Goal: Transaction & Acquisition: Purchase product/service

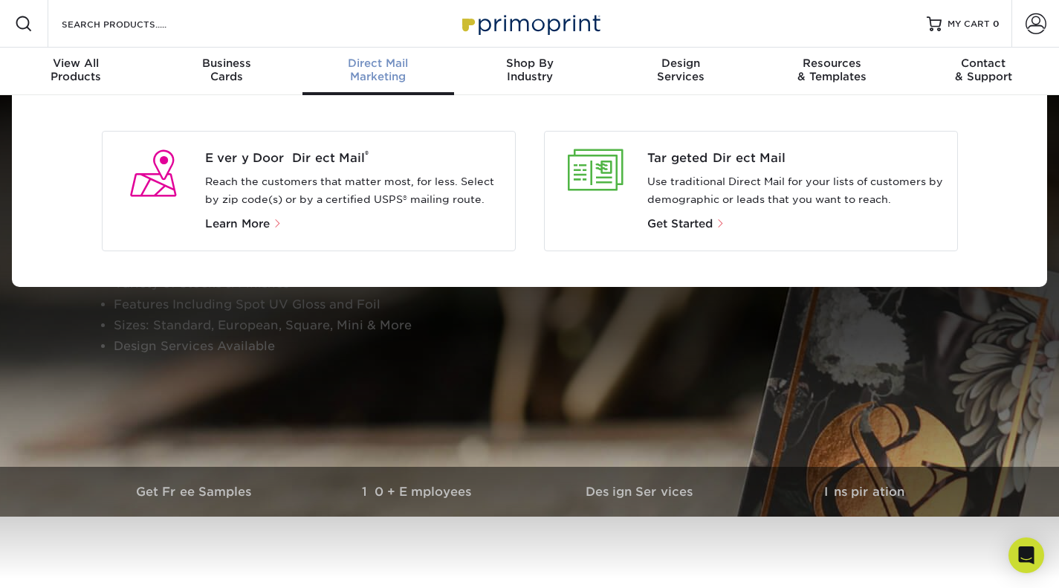
click at [387, 68] on span "Direct Mail" at bounding box center [378, 62] width 152 height 13
click at [673, 166] on span "Targeted Direct Mail" at bounding box center [796, 158] width 298 height 18
click at [614, 155] on div at bounding box center [595, 170] width 79 height 42
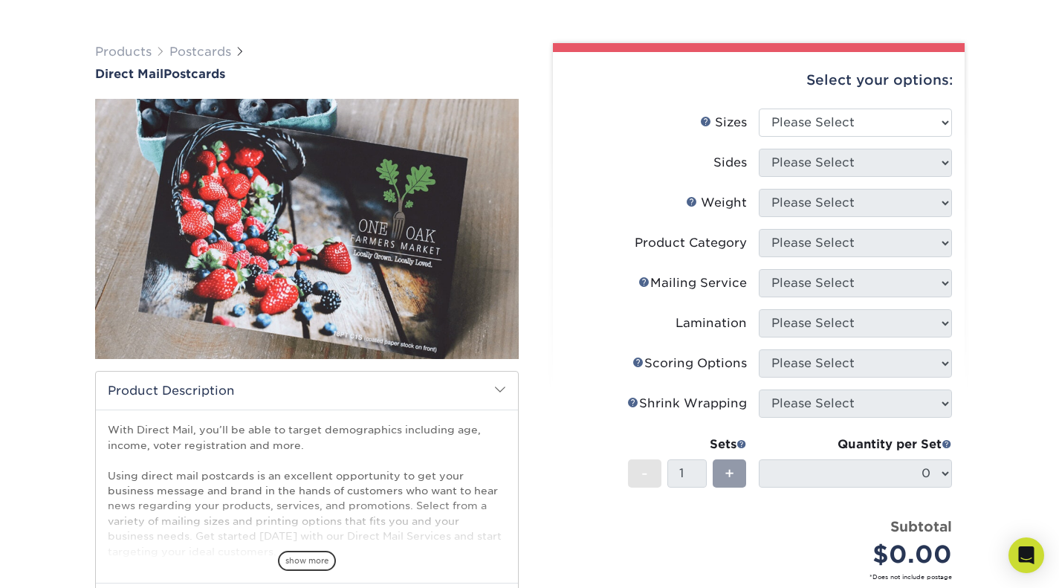
scroll to position [82, 0]
click at [837, 126] on select "Please Select 1.5" x 7" 2" x 4" 2" x 6" 2" x 7" 2" x 8" 2.12" x 5.5" 2.12" x 5.…" at bounding box center [855, 122] width 193 height 28
select select "6.00x8.50"
click at [759, 108] on select "Please Select 1.5" x 7" 2" x 4" 2" x 6" 2" x 7" 2" x 8" 2.12" x 5.5" 2.12" x 5.…" at bounding box center [855, 122] width 193 height 28
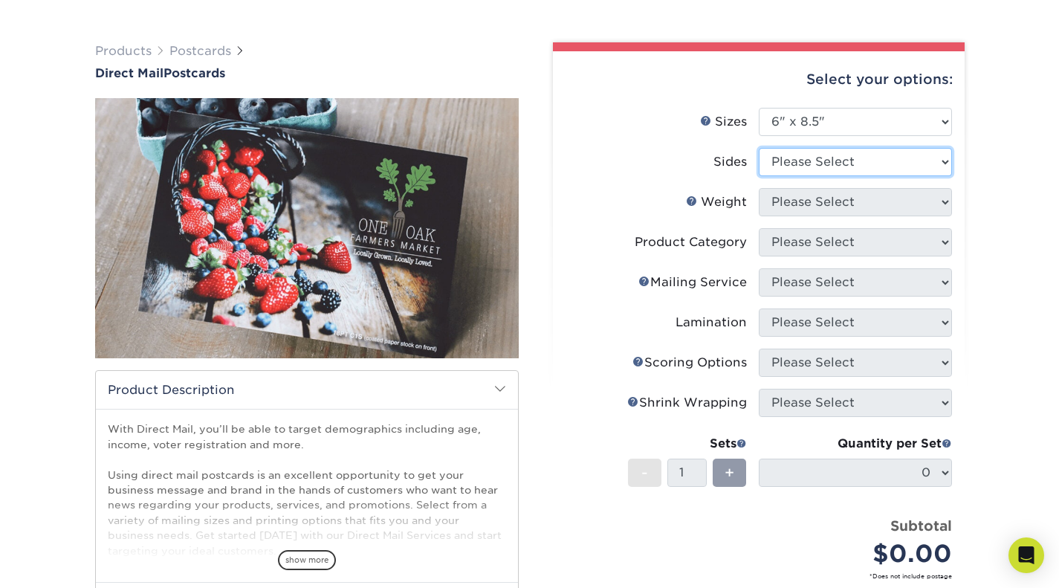
click at [808, 166] on select "Please Select Print Both Sides Print Front Only" at bounding box center [855, 162] width 193 height 28
select select "13abbda7-1d64-4f25-8bb2-c179b224825d"
click at [759, 148] on select "Please Select Print Both Sides Print Front Only" at bounding box center [855, 162] width 193 height 28
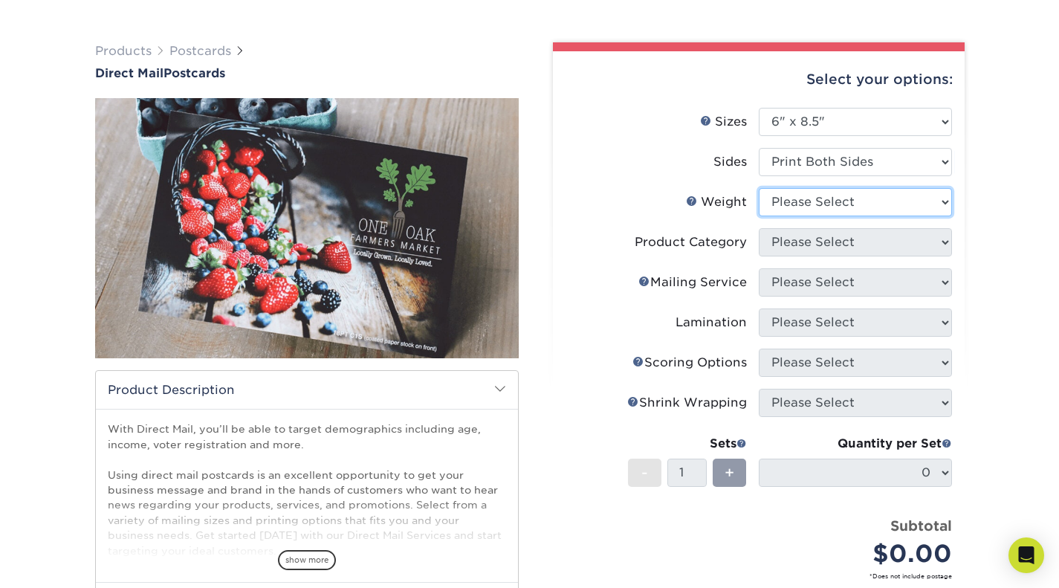
click at [801, 202] on select "Please Select 14PT Uncoated 16PT 14PT" at bounding box center [855, 202] width 193 height 28
select select "14PT Uncoated"
click at [759, 188] on select "Please Select 14PT Uncoated 16PT 14PT" at bounding box center [855, 202] width 193 height 28
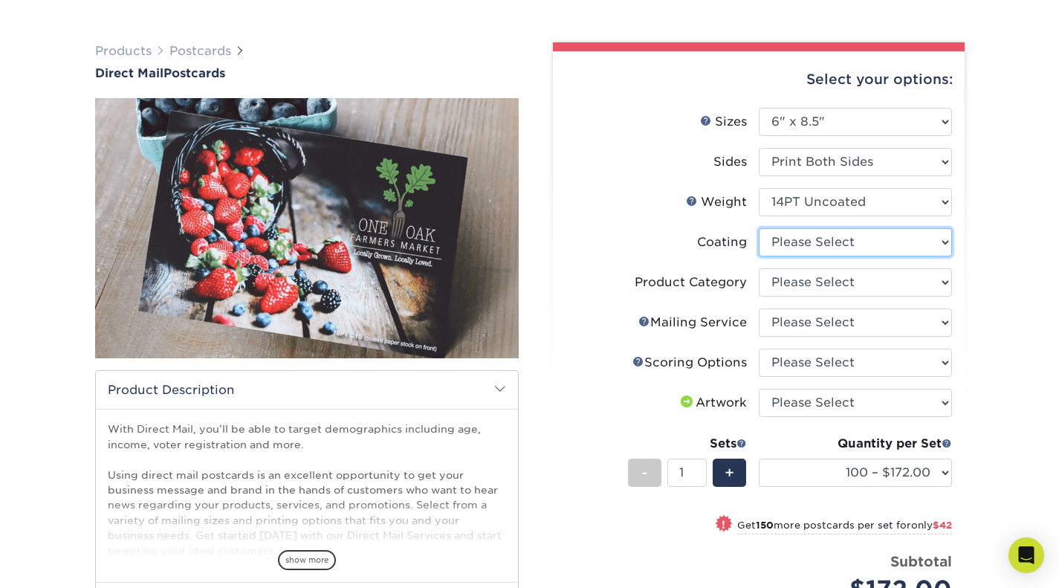
click at [791, 244] on select at bounding box center [855, 242] width 193 height 28
select select "3e7618de-abca-4bda-9f97-8b9129e913d8"
click at [759, 228] on select at bounding box center [855, 242] width 193 height 28
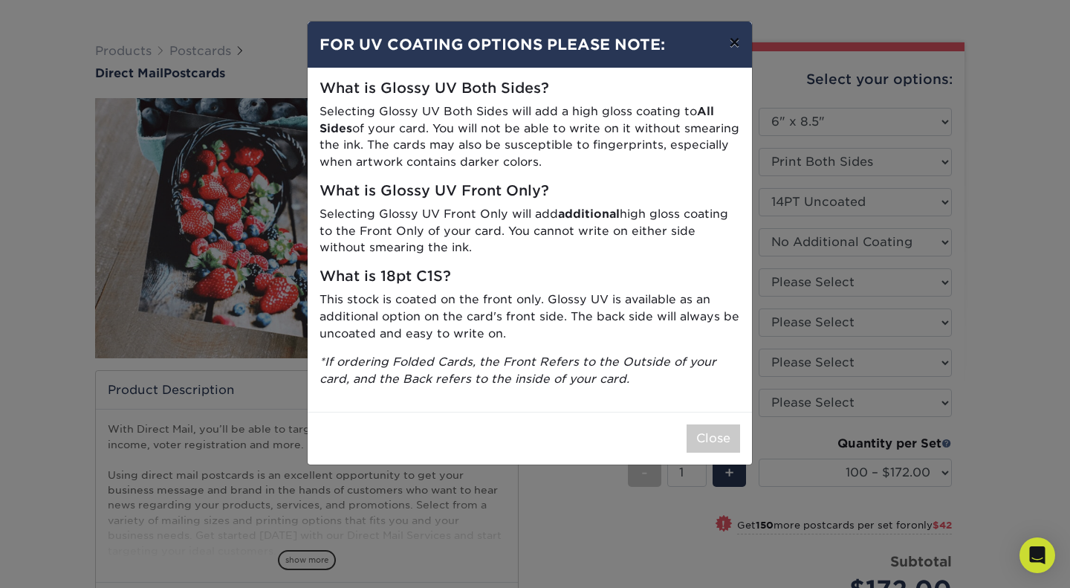
click at [735, 44] on button "×" at bounding box center [734, 43] width 34 height 42
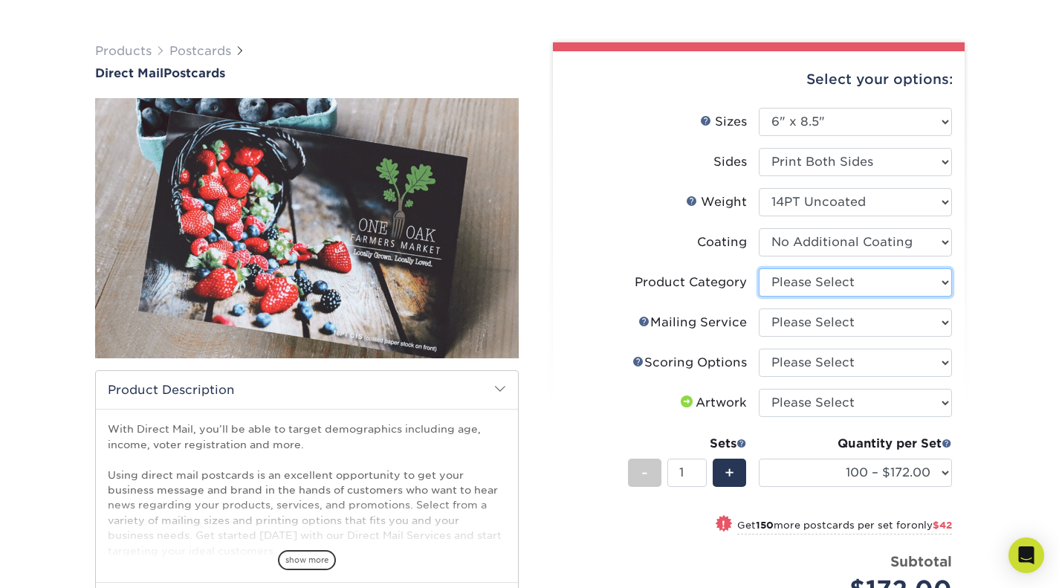
click at [851, 279] on select "Please Select Postcards" at bounding box center [855, 282] width 193 height 28
select select "9b7272e0-d6c8-4c3c-8e97-d3a1bcdab858"
click at [759, 268] on select "Please Select Postcards" at bounding box center [855, 282] width 193 height 28
click at [815, 318] on select "Please Select No Direct Mailing Service No, I will mail/stamp/imprint Direct Ma…" at bounding box center [855, 322] width 193 height 28
click at [759, 308] on select "Please Select No Direct Mailing Service No, I will mail/stamp/imprint Direct Ma…" at bounding box center [855, 322] width 193 height 28
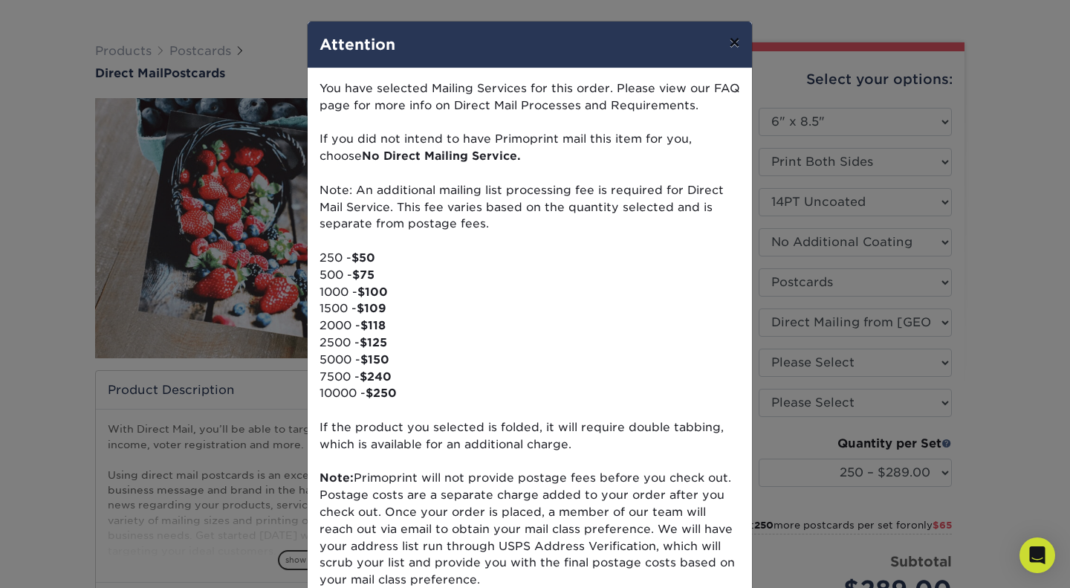
click at [728, 41] on button "×" at bounding box center [734, 43] width 34 height 42
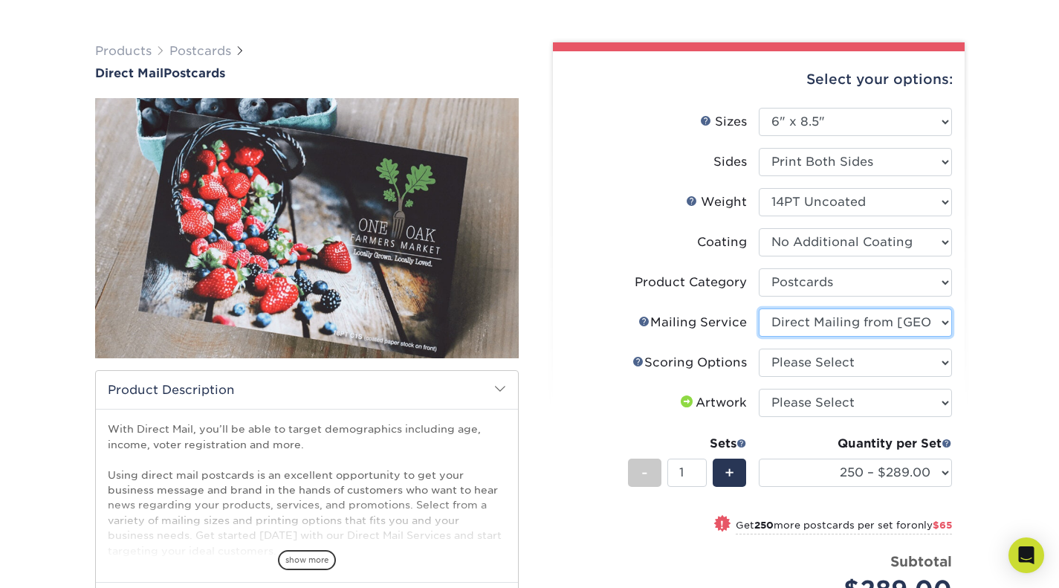
click at [869, 327] on select "Please Select No Direct Mailing Service No, I will mail/stamp/imprint Direct Ma…" at bounding box center [855, 322] width 193 height 28
click at [759, 308] on select "Please Select No Direct Mailing Service No, I will mail/stamp/imprint Direct Ma…" at bounding box center [855, 322] width 193 height 28
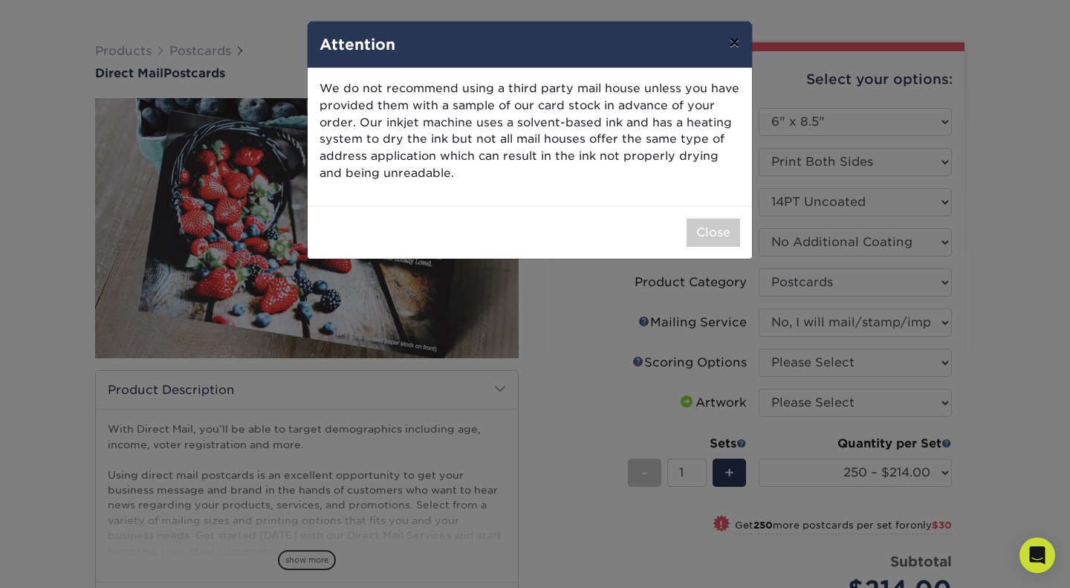
click at [741, 39] on button "×" at bounding box center [734, 43] width 34 height 42
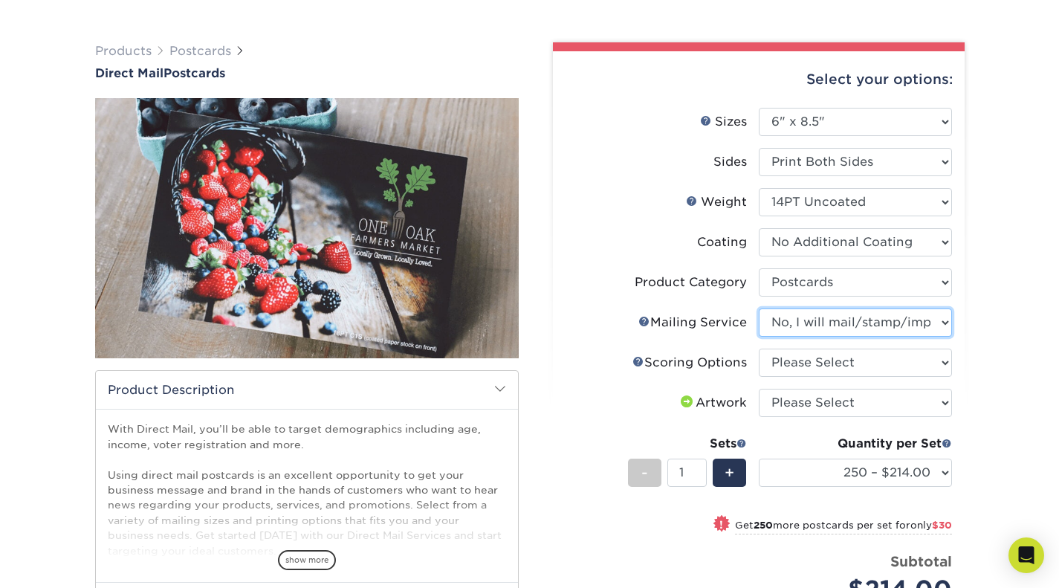
click at [839, 316] on select "Please Select No Direct Mailing Service No, I will mail/stamp/imprint Direct Ma…" at bounding box center [855, 322] width 193 height 28
select select "3e5e9bdd-d78a-4c28-a41d-fe1407925ca6"
click at [759, 308] on select "Please Select No Direct Mailing Service No, I will mail/stamp/imprint Direct Ma…" at bounding box center [855, 322] width 193 height 28
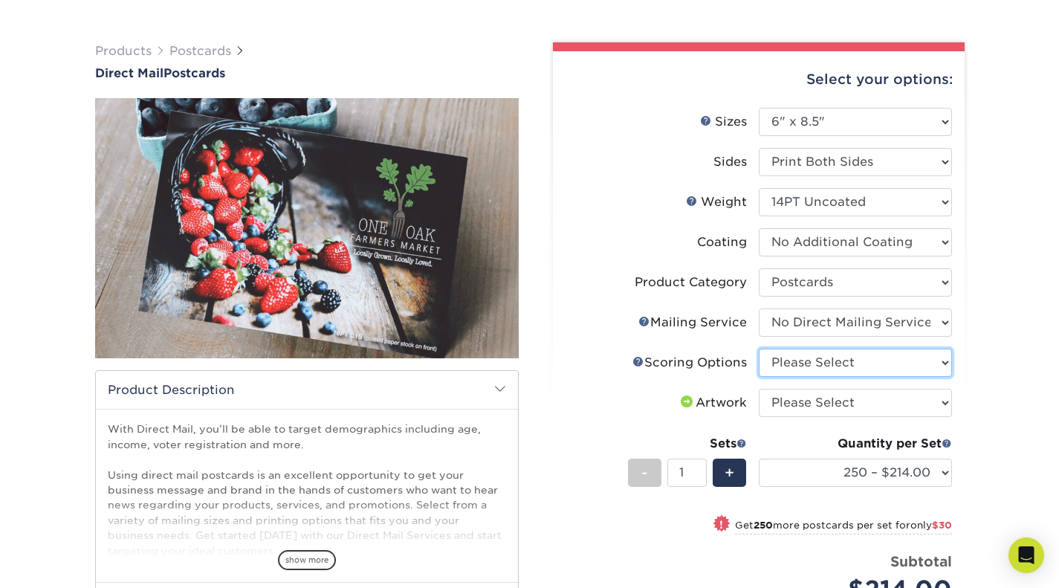
click at [809, 355] on select "Please Select No Scoring One Score" at bounding box center [855, 362] width 193 height 28
click at [636, 361] on link "Scoring Help" at bounding box center [638, 361] width 12 height 12
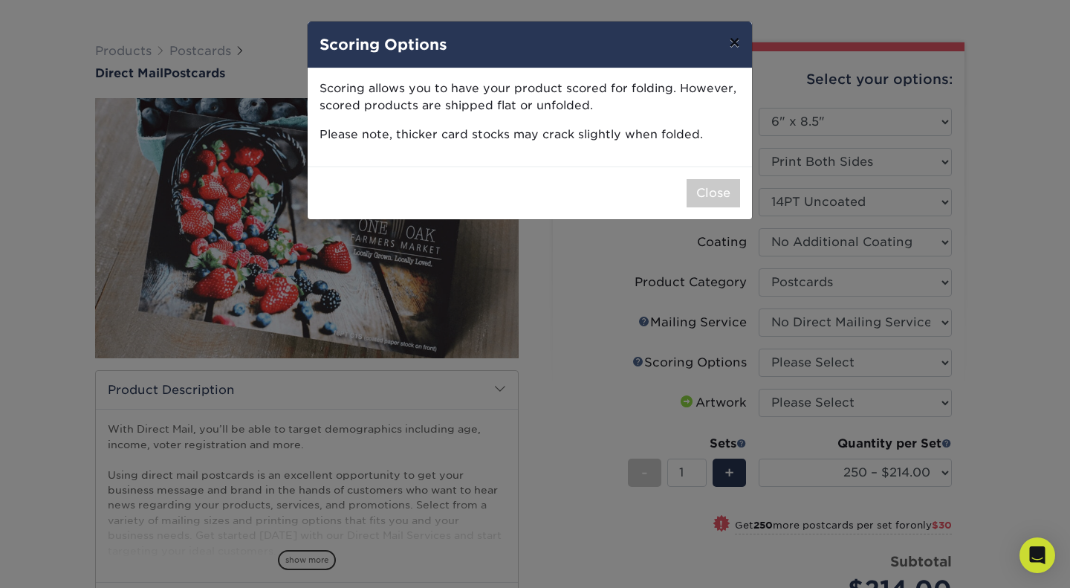
click at [732, 42] on button "×" at bounding box center [734, 43] width 34 height 42
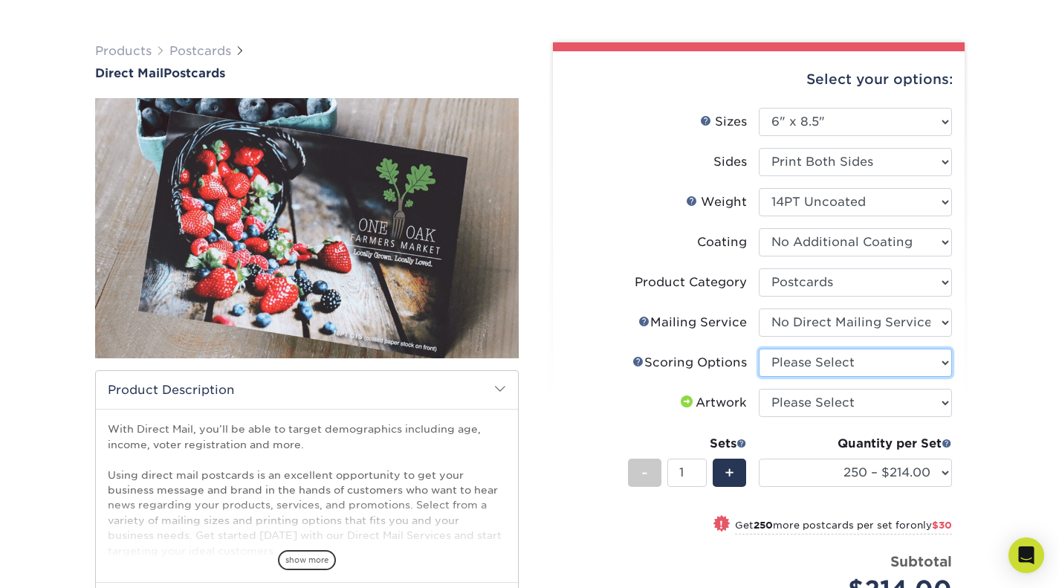
click at [828, 353] on select "Please Select No Scoring One Score" at bounding box center [855, 362] width 193 height 28
select select "16ebe401-5398-422d-8cb0-f3adbb82deb5"
click at [759, 348] on select "Please Select No Scoring One Score" at bounding box center [855, 362] width 193 height 28
click at [801, 405] on select "Please Select I will upload files I need a design - $150" at bounding box center [855, 403] width 193 height 28
select select "upload"
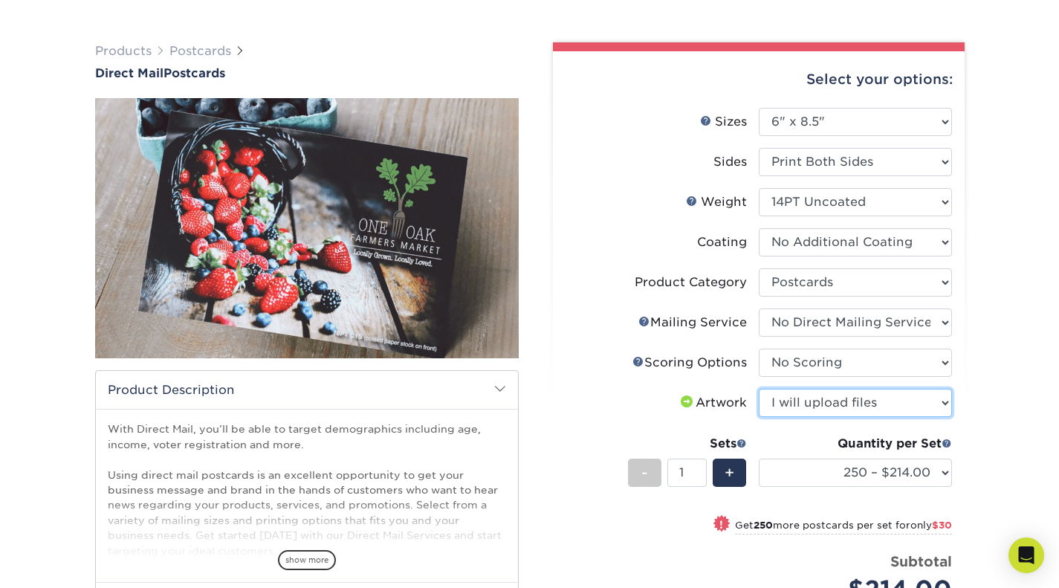
click at [759, 389] on select "Please Select I will upload files I need a design - $150" at bounding box center [855, 403] width 193 height 28
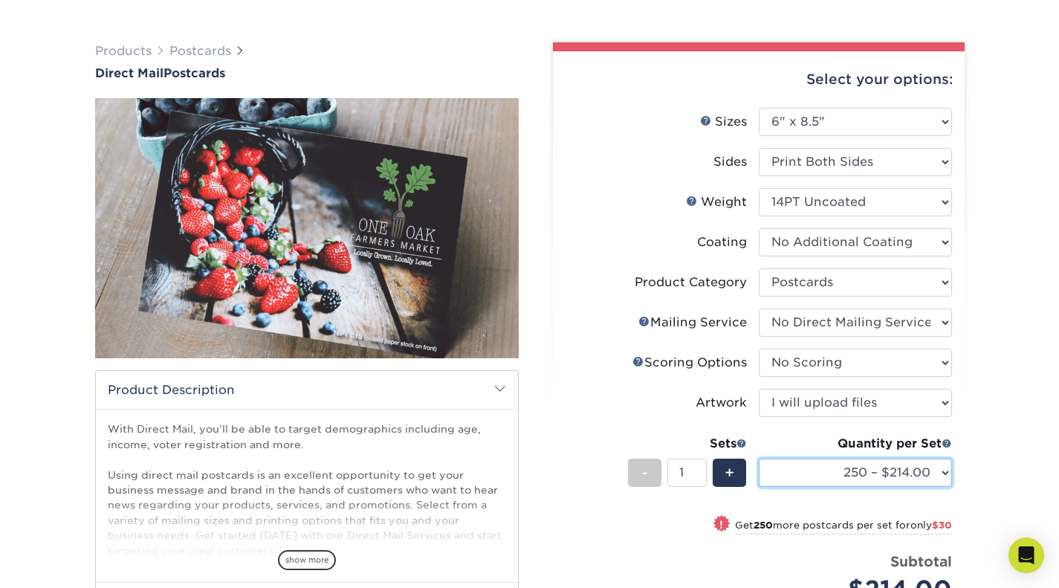
click at [860, 476] on select "250 – $214.00 500 – $244.00 1000 – $310.00 2500 – $501.00 5000 – $685.00 10000 …" at bounding box center [855, 472] width 193 height 28
click at [1044, 358] on div "Products Postcards Direct Mail Postcards $" at bounding box center [529, 426] width 1059 height 827
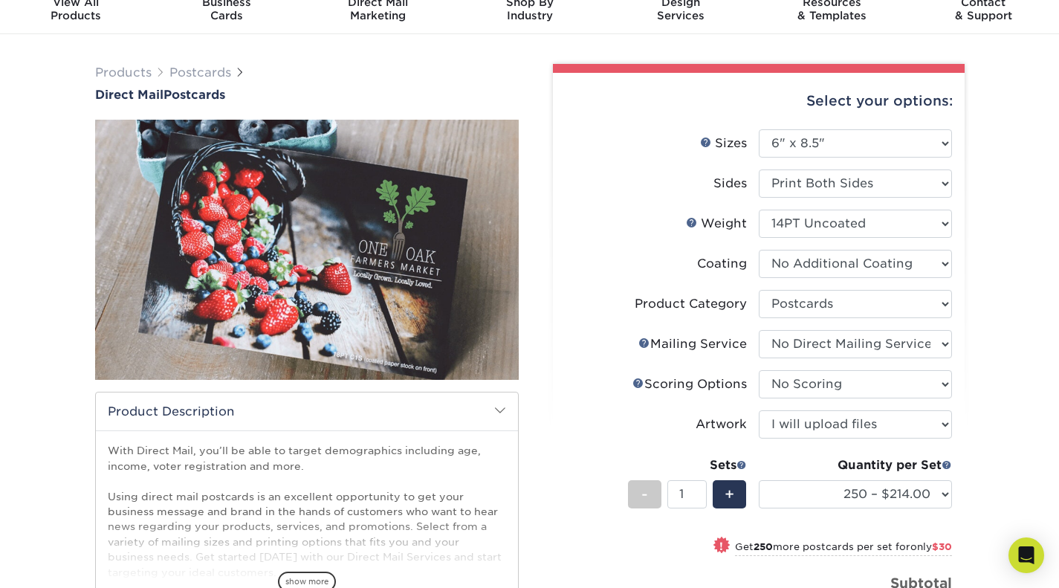
scroll to position [48, 0]
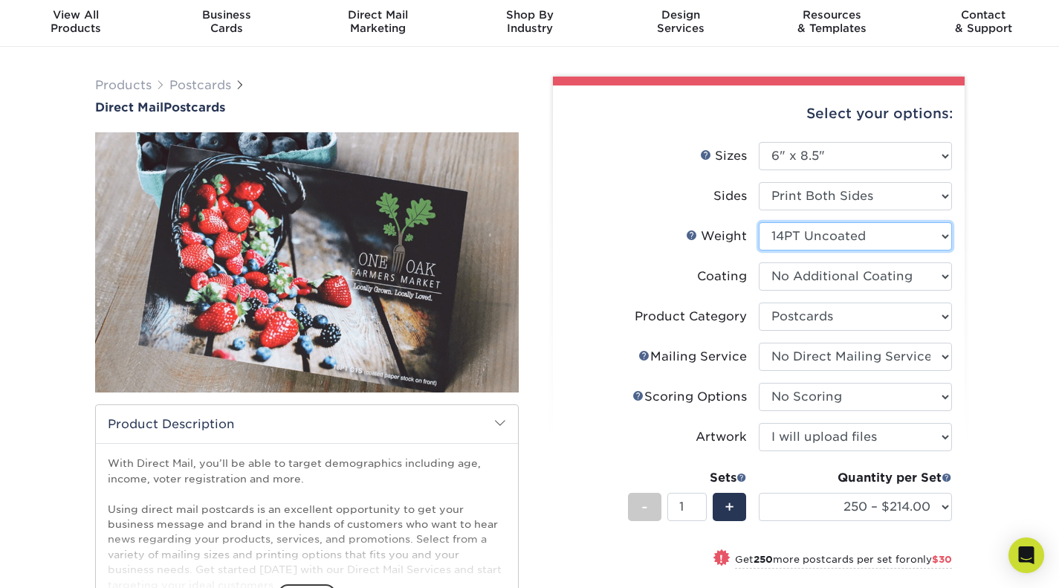
click at [936, 228] on select "Please Select 14PT Uncoated 16PT 14PT" at bounding box center [855, 236] width 193 height 28
select select "16PT"
click at [759, 222] on select "Please Select 14PT Uncoated 16PT 14PT" at bounding box center [855, 236] width 193 height 28
select select "-1"
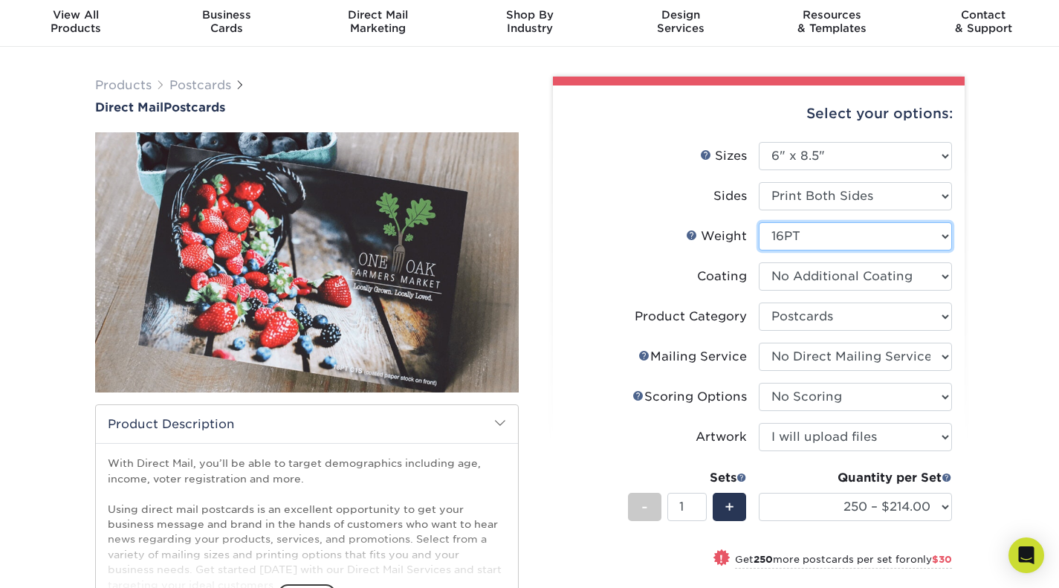
select select "-1"
select select
select select "-1"
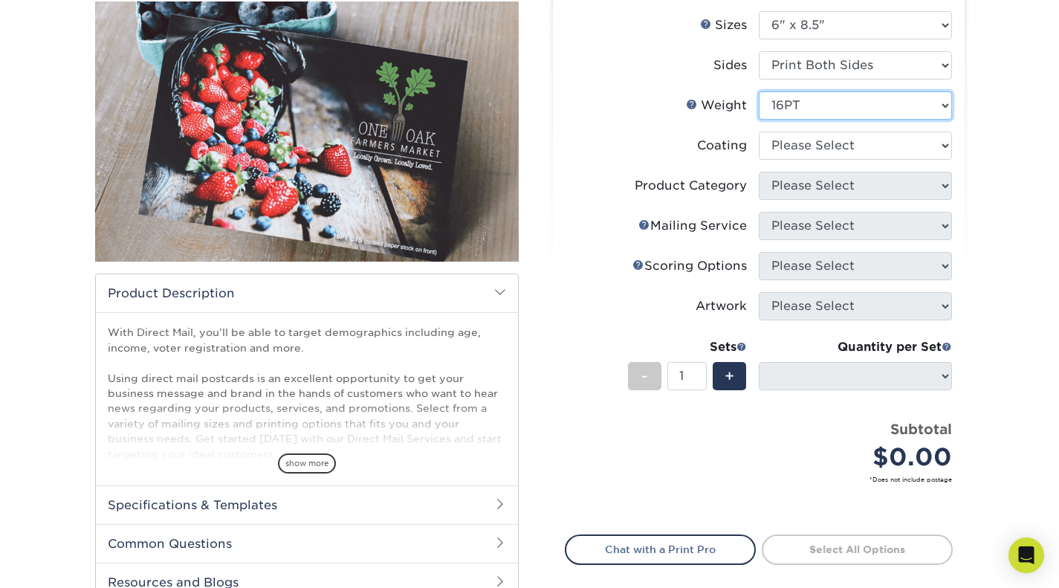
scroll to position [178, 0]
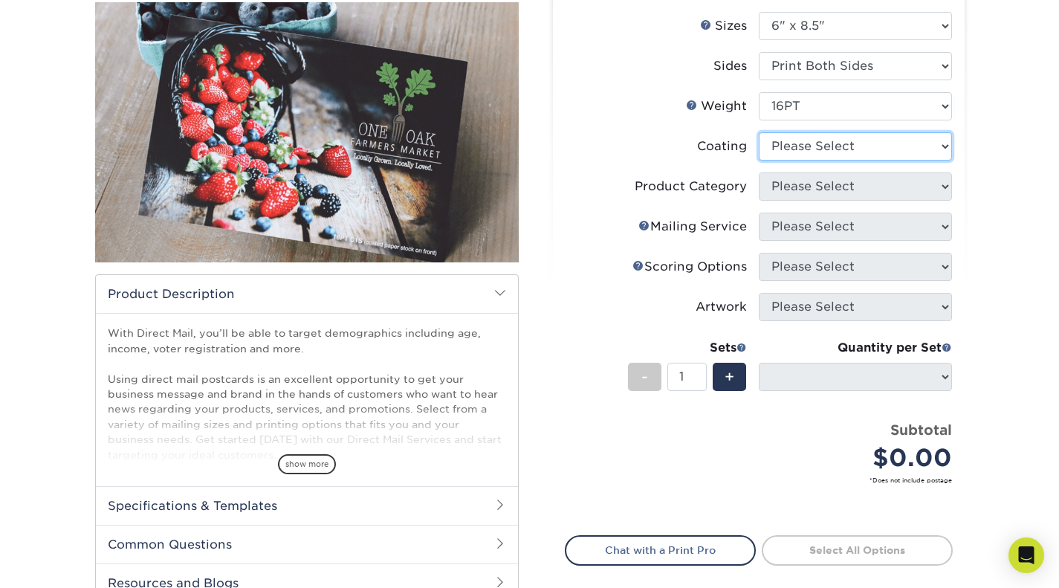
click at [877, 142] on select at bounding box center [855, 146] width 193 height 28
select select "121bb7b5-3b4d-429f-bd8d-bbf80e953313"
click at [759, 132] on select at bounding box center [855, 146] width 193 height 28
select select "-1"
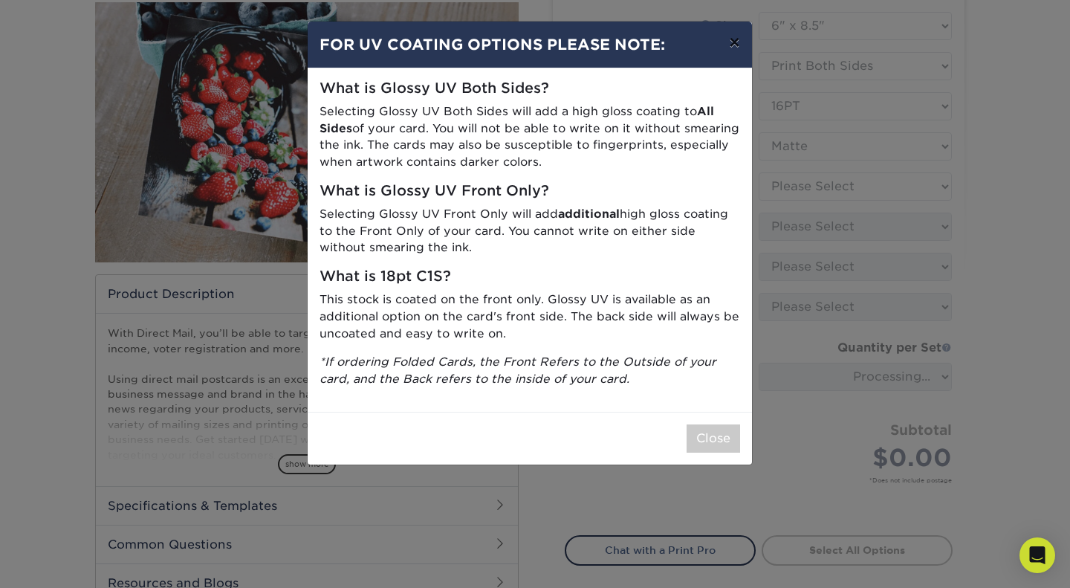
click at [727, 58] on button "×" at bounding box center [734, 43] width 34 height 42
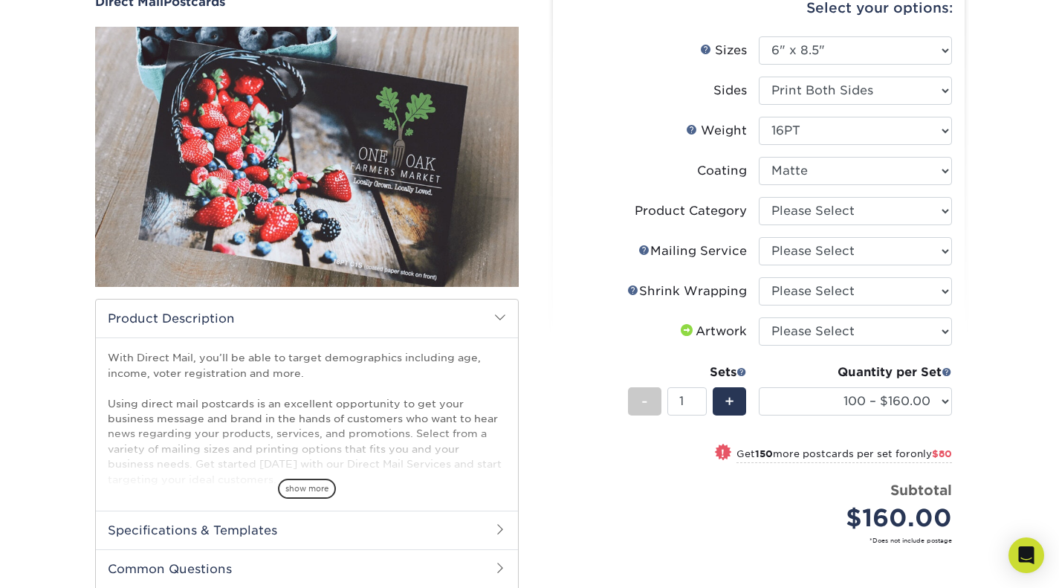
scroll to position [152, 0]
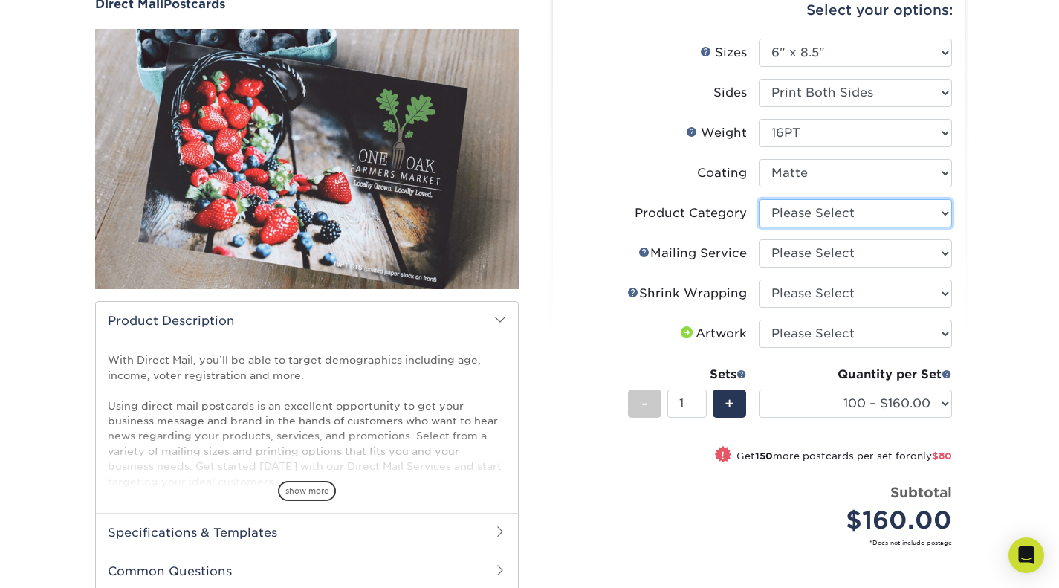
click at [859, 222] on select "Please Select Postcards" at bounding box center [855, 213] width 193 height 28
click at [1000, 244] on div "Products Postcards Direct Mail Postcards $" at bounding box center [529, 357] width 1059 height 827
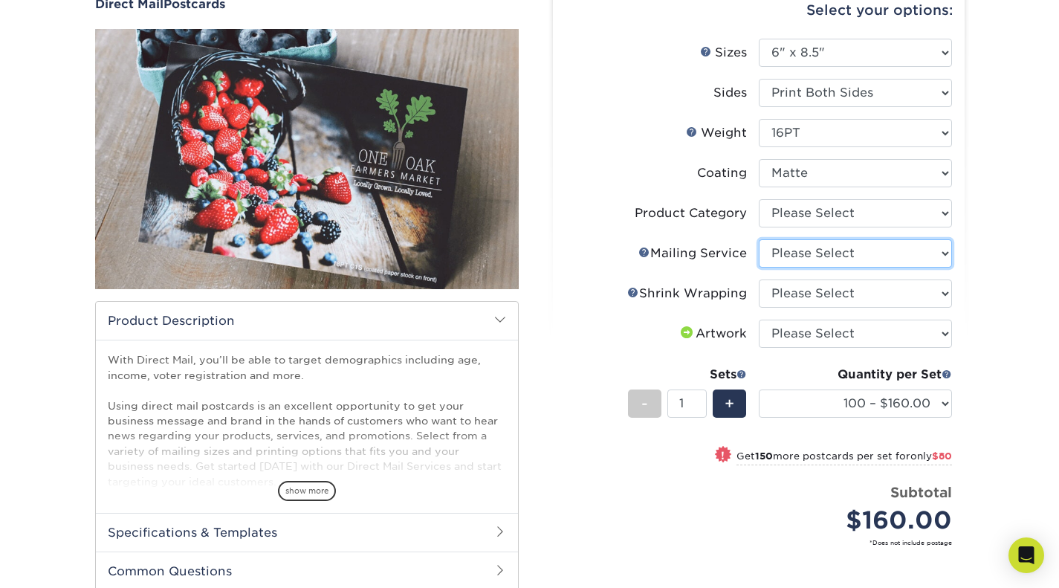
click at [879, 244] on select "Please Select No Direct Mailing Service No, I will mail/stamp/imprint Direct Ma…" at bounding box center [855, 253] width 193 height 28
select select "3e5e9bdd-d78a-4c28-a41d-fe1407925ca6"
click at [759, 239] on select "Please Select No Direct Mailing Service No, I will mail/stamp/imprint Direct Ma…" at bounding box center [855, 253] width 193 height 28
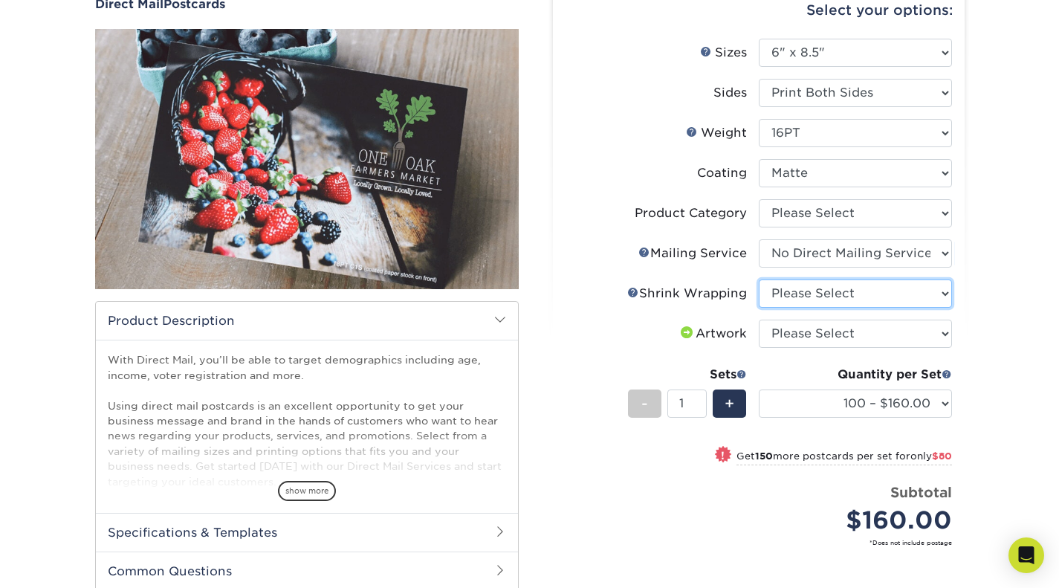
click at [846, 296] on select "Please Select No Shrink Wrapping Shrink Wrap 100 Per Package Shrink Wrap 50 Per…" at bounding box center [855, 293] width 193 height 28
select select "c8749376-e7da-41d0-b3dc-647faf84d907"
click at [759, 279] on select "Please Select No Shrink Wrapping Shrink Wrap 100 Per Package Shrink Wrap 50 Per…" at bounding box center [855, 293] width 193 height 28
click at [855, 329] on select "Please Select I will upload files I need a design - $150" at bounding box center [855, 333] width 193 height 28
click at [941, 325] on select "Please Select I will upload files I need a design - $150" at bounding box center [855, 333] width 193 height 28
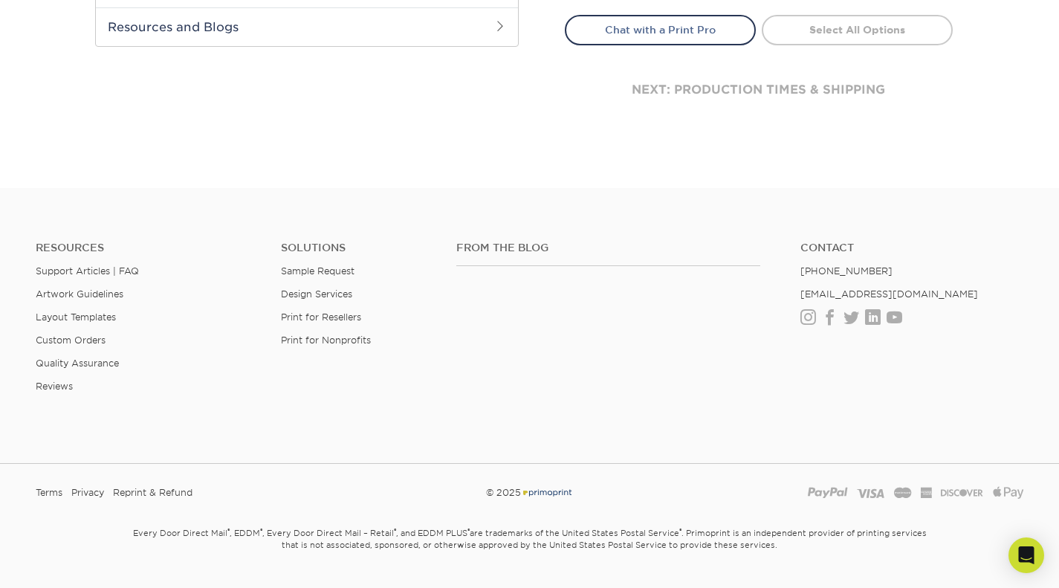
scroll to position [738, 0]
